Goal: Information Seeking & Learning: Learn about a topic

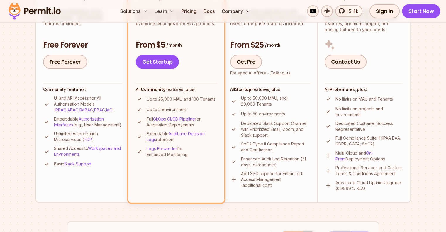
click at [192, 154] on p "Logs Forwarder for Enhanced Monitoring" at bounding box center [181, 152] width 70 height 12
drag, startPoint x: 173, startPoint y: 140, endPoint x: 144, endPoint y: 131, distance: 29.9
click at [144, 131] on li "Extendable Audit and Decision Logs retention" at bounding box center [176, 137] width 81 height 12
click at [149, 133] on p "Extendable Audit and Decision Logs retention" at bounding box center [181, 137] width 70 height 12
click at [181, 142] on p "Extendable Audit and Decision Logs retention" at bounding box center [181, 137] width 70 height 12
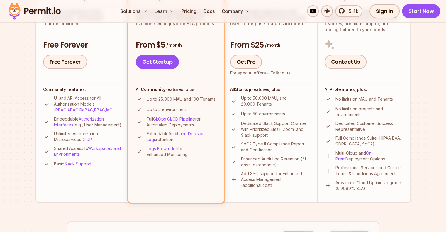
drag, startPoint x: 171, startPoint y: 126, endPoint x: 195, endPoint y: 125, distance: 24.3
click at [195, 125] on p "Full GitOps CI/CD Pipeline for Automated Deployments" at bounding box center [181, 122] width 70 height 12
click at [190, 153] on p "Logs Forwarder for Enhanced Monitoring" at bounding box center [181, 152] width 70 height 12
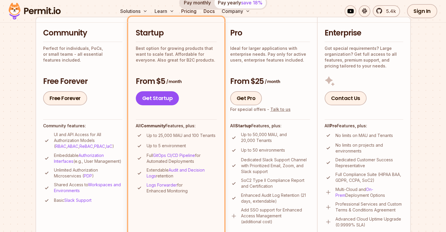
scroll to position [176, 0]
